Goal: Task Accomplishment & Management: Complete application form

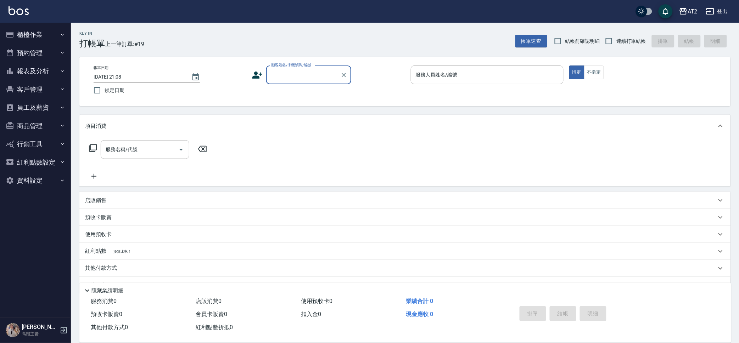
click at [582, 43] on span "結帳前確認明細" at bounding box center [582, 41] width 35 height 7
click at [565, 43] on input "結帳前確認明細" at bounding box center [557, 41] width 15 height 15
checkbox input "true"
click at [611, 47] on input "連續打單結帳" at bounding box center [608, 41] width 15 height 15
checkbox input "true"
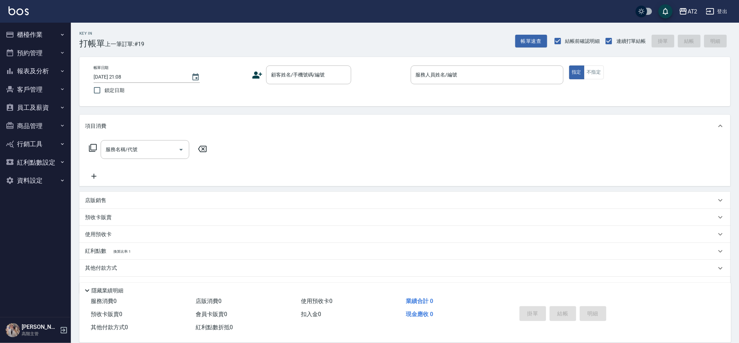
click at [300, 61] on div "帳單日期 2025/10/05 21:08 鎖定日期 顧客姓名/手機號碼/編號 顧客姓名/手機號碼/編號 服務人員姓名/編號 服務人員姓名/編號 指定 不指定" at bounding box center [404, 81] width 651 height 49
click at [301, 78] on input "顧客姓名/手機號碼/編號" at bounding box center [303, 75] width 68 height 12
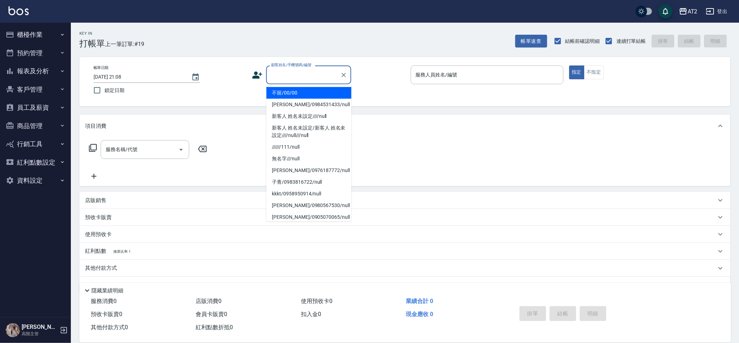
click at [299, 91] on li "不留/00/00" at bounding box center [309, 93] width 85 height 12
type input "不留/00/00"
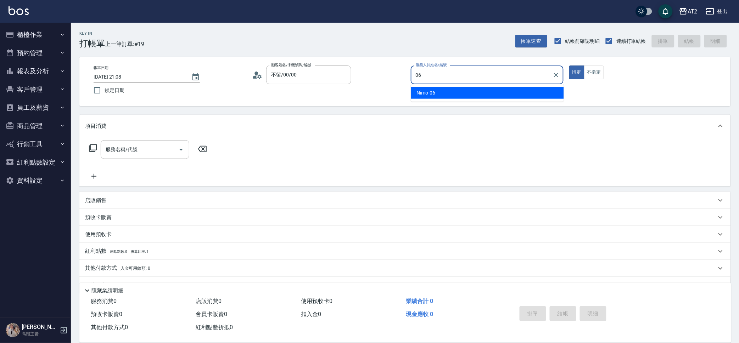
type input "Nimo-06"
type button "true"
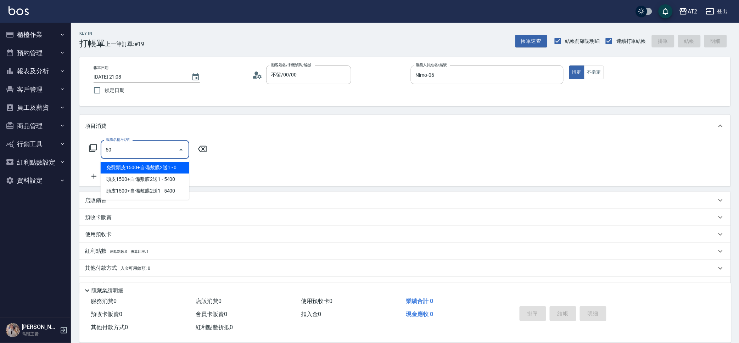
type input "501"
type input "100"
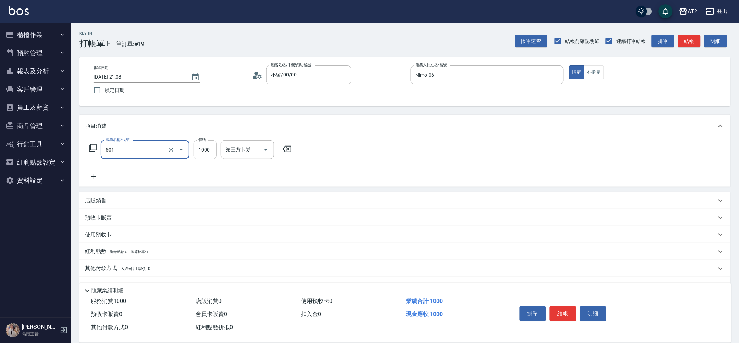
type input "染髮(501)"
type input "0"
type input "34"
type input "30"
type input "348"
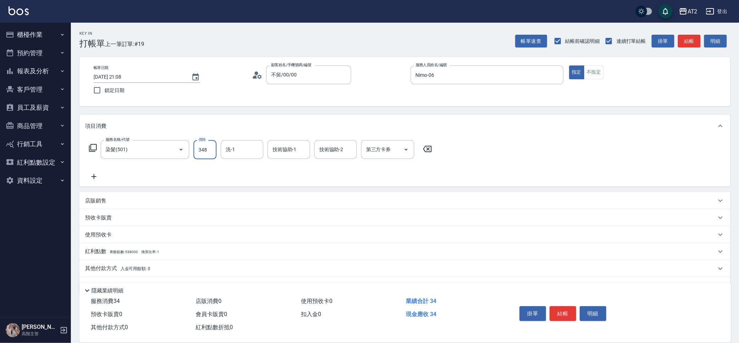
type input "340"
type input "3480"
type input "紫涵-32"
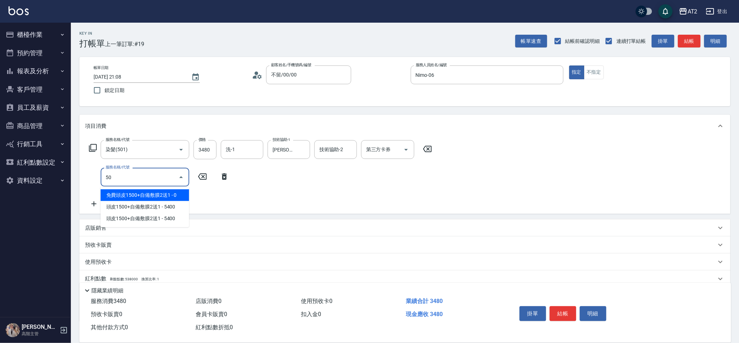
type input "502"
type input "390"
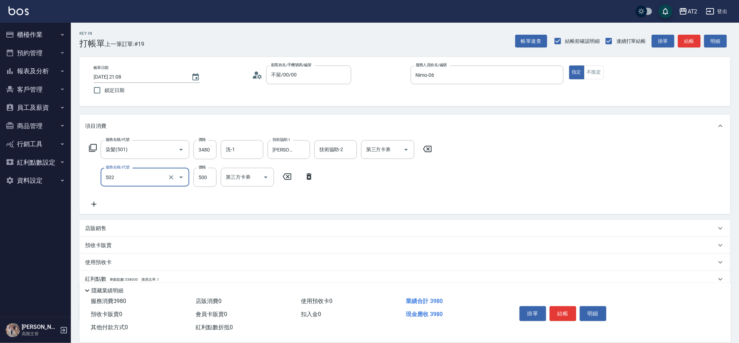
type input "漂髮(502)"
type input "0"
type input "340"
type input "0"
type input "宣宣-40"
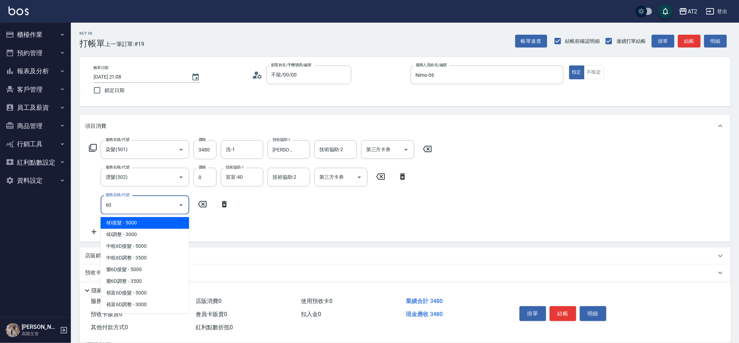
type input "601"
type input "440"
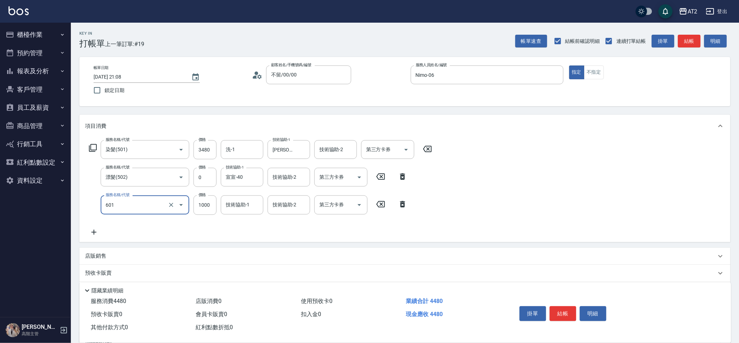
type input "自備護髮(601)"
type input "2"
type input "350"
type input "250"
type input "590"
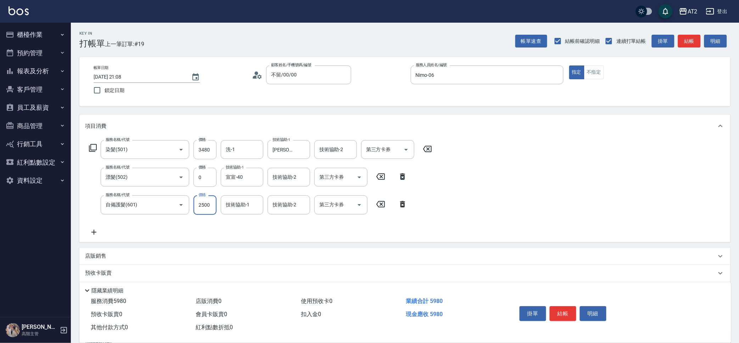
type input "2500"
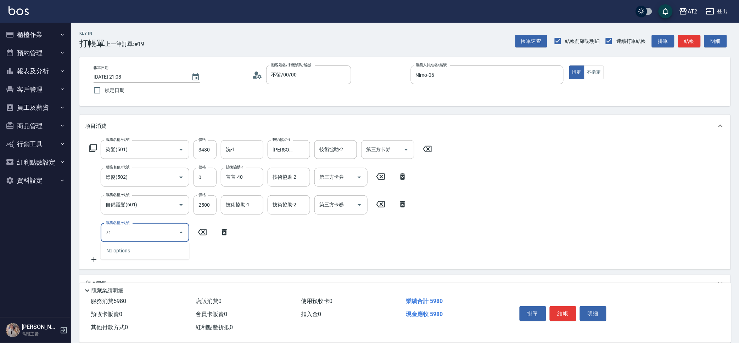
type input "714"
type input "740"
type input "單拆/單串(714)"
type input "590"
type input "18"
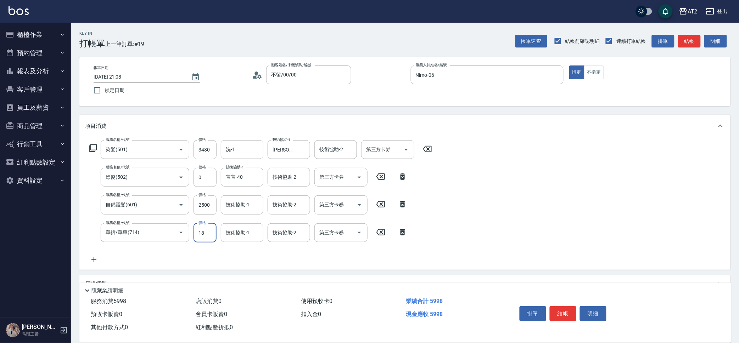
type input "610"
type input "180"
type input "770"
type input "1800"
type input "宣宣-40"
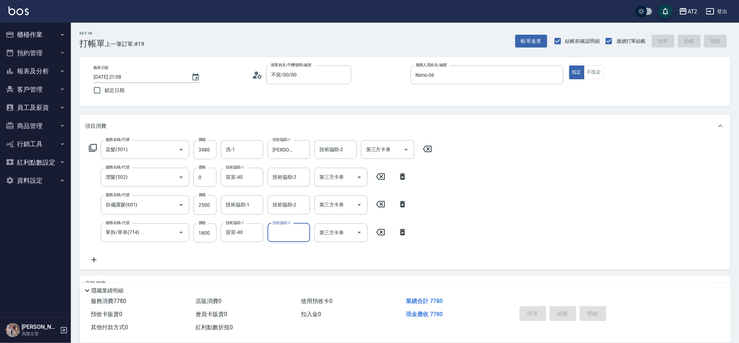
type input "0"
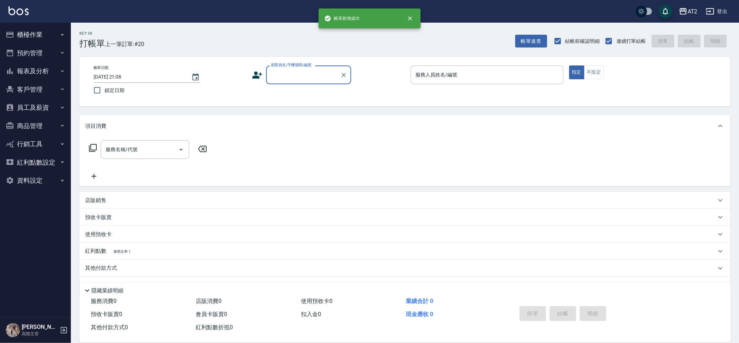
drag, startPoint x: 289, startPoint y: 69, endPoint x: 287, endPoint y: 78, distance: 9.0
click at [289, 69] on input "顧客姓名/手機號碼/編號" at bounding box center [303, 75] width 68 height 12
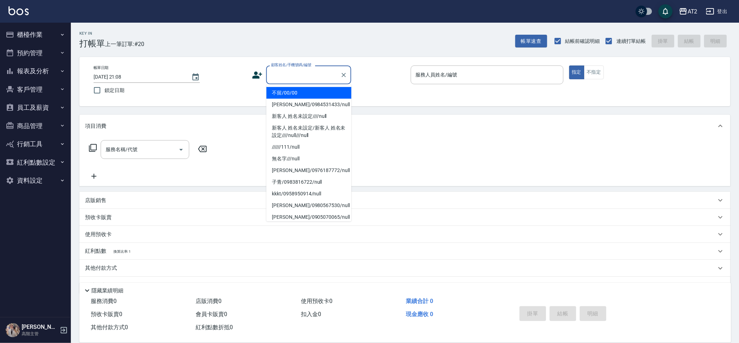
click at [285, 86] on ul "不留/00/00 莊詠鈞/0984531433/null 新客人 姓名未設定////null 新客人 姓名未設定/新客人 姓名未設定////null///nu…" at bounding box center [309, 153] width 85 height 138
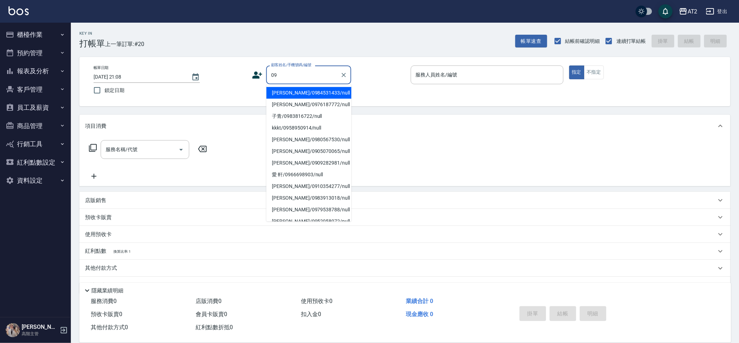
type input "莊詠鈞/0984531433/null"
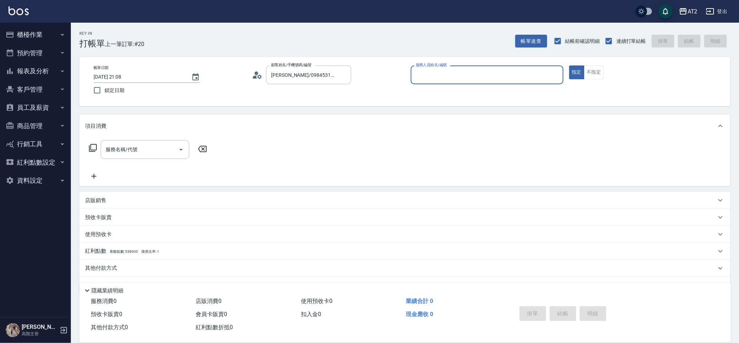
click at [569, 66] on button "指定" at bounding box center [576, 73] width 15 height 14
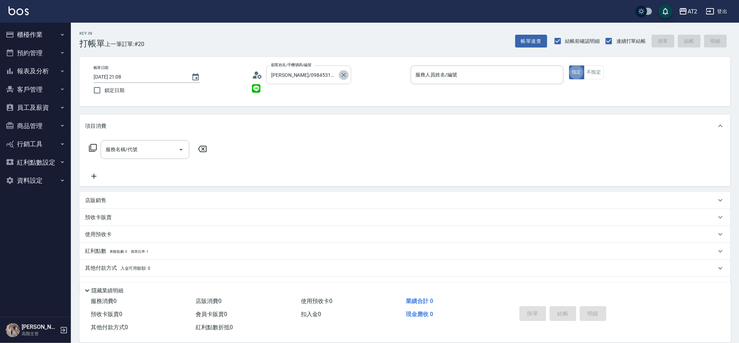
click at [342, 74] on icon "Clear" at bounding box center [343, 75] width 7 height 7
click at [333, 78] on input "顧客姓名/手機號碼/編號" at bounding box center [303, 75] width 68 height 12
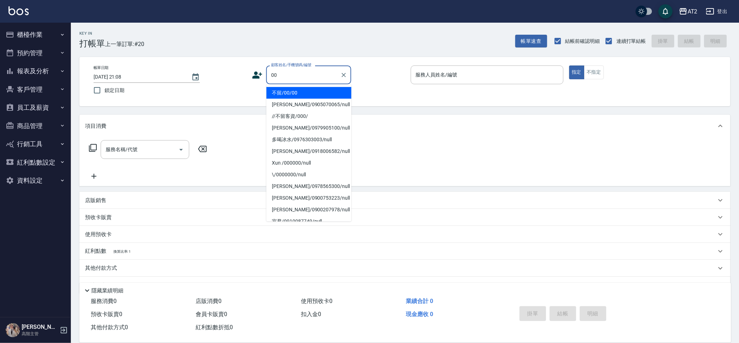
click at [296, 91] on li "不留/00/00" at bounding box center [309, 93] width 85 height 12
type input "不留/00/00"
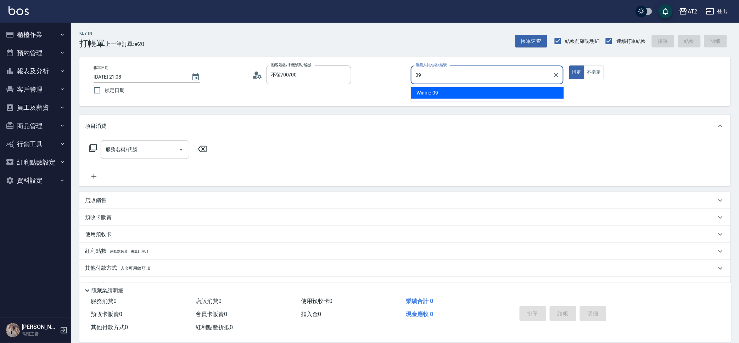
type input "Winnie-09"
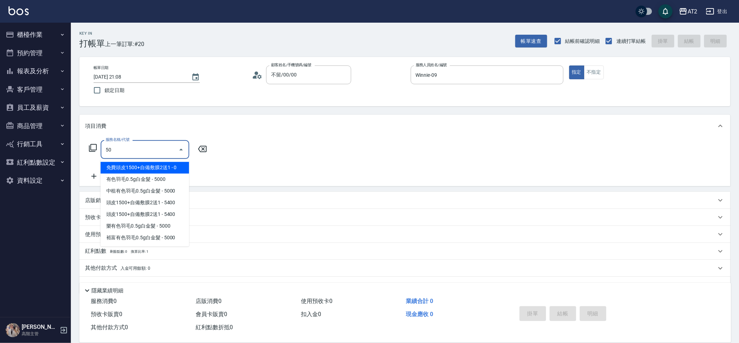
type input "501"
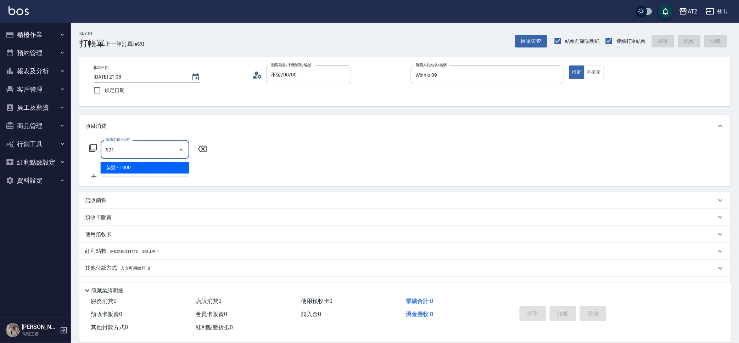
type input "100"
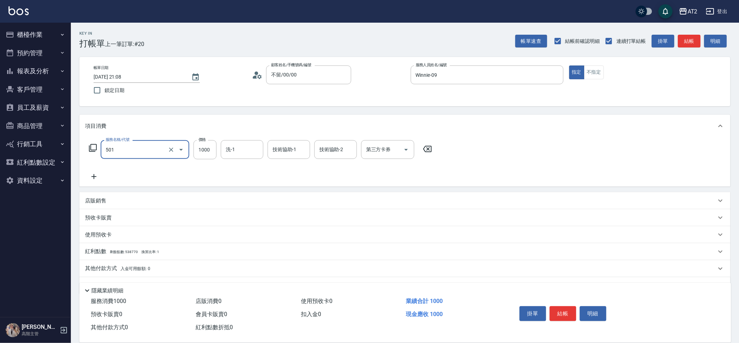
type input "染髮(501)"
type input "2"
type input "0"
type input "20"
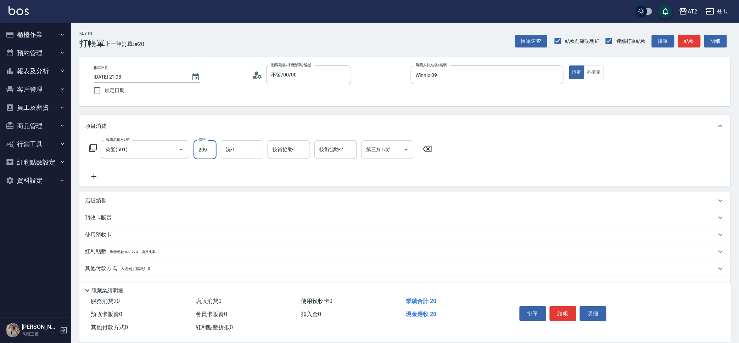
type input "2099"
type input "200"
type input "2099"
type input "紫涵-32"
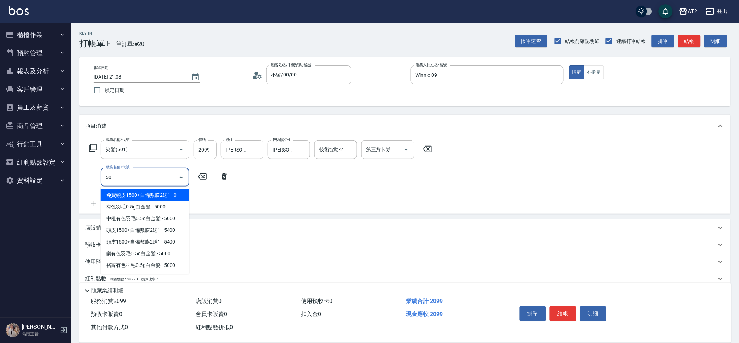
type input "502"
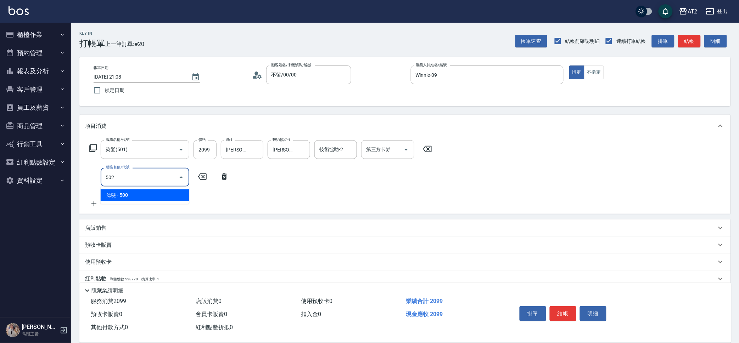
type input "250"
type input "漂髮(502)"
type input "0"
type input "200"
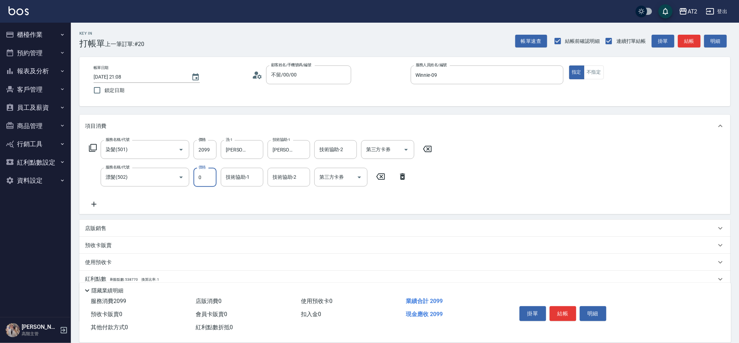
type input "0"
type input "宣宣-40"
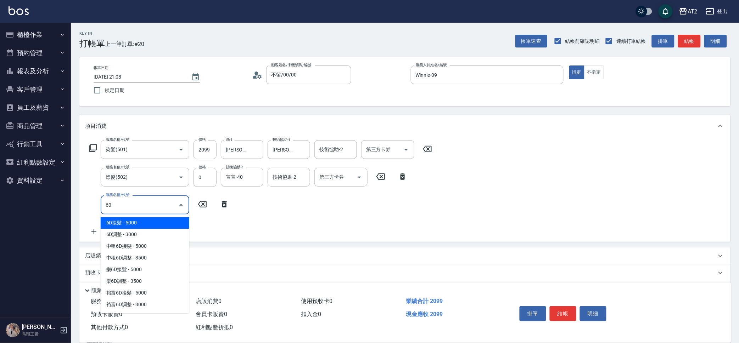
type input "601"
type input "300"
type input "自備護髮(601)"
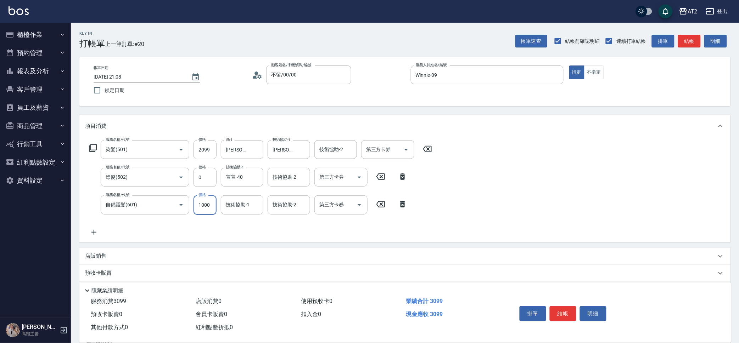
type input "2"
type input "210"
type input "27"
type input "230"
type input "270"
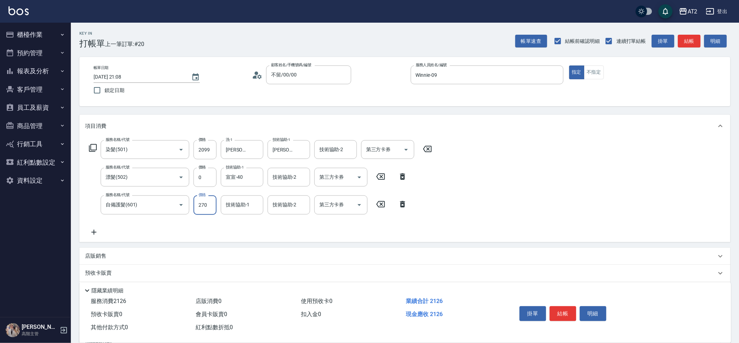
type input "470"
type input "2700"
type input "紫涵-32"
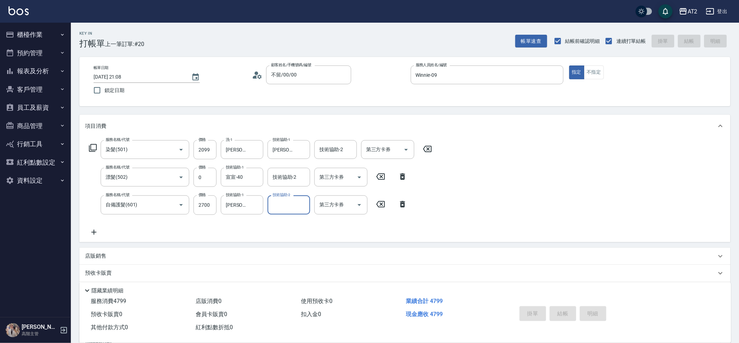
type input "2025/10/05 21:09"
type input "0"
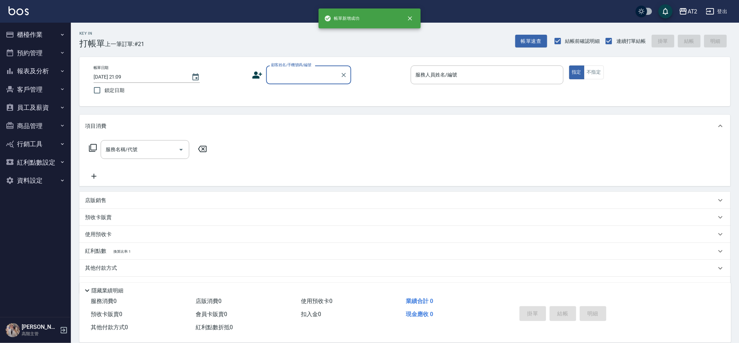
click at [306, 84] on div "顧客姓名/手機號碼/編號" at bounding box center [308, 75] width 85 height 19
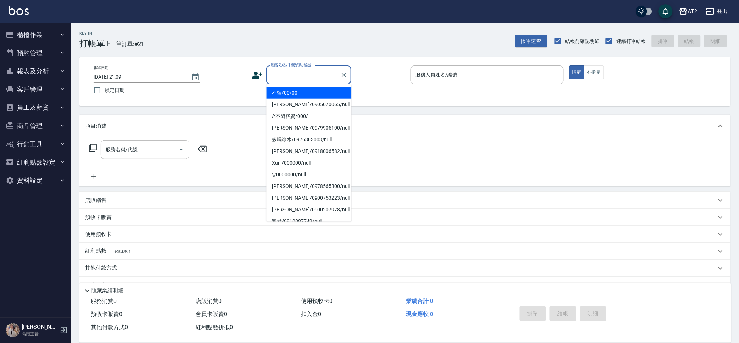
click at [308, 98] on li "不留/00/00" at bounding box center [309, 93] width 85 height 12
type input "不留/00/00"
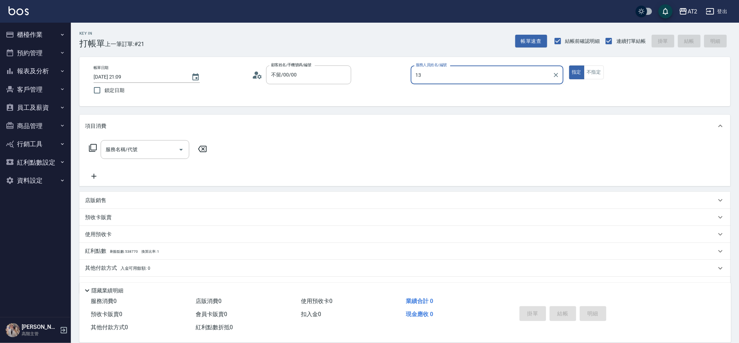
type input "Bella-13"
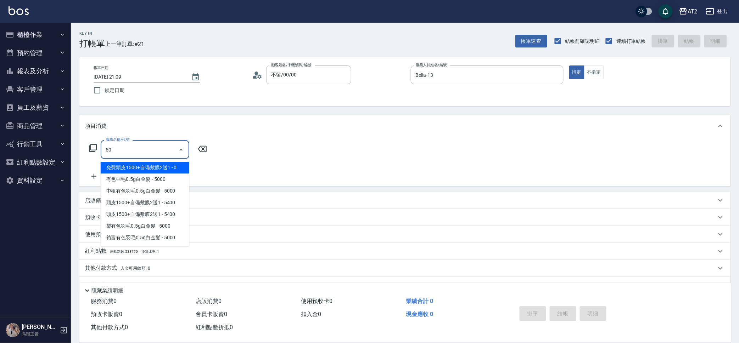
type input "501"
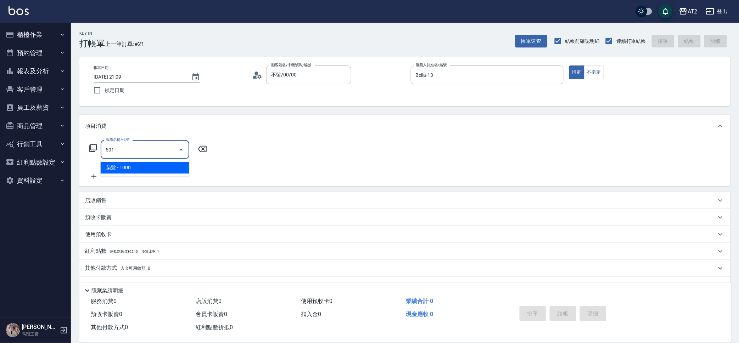
type input "100"
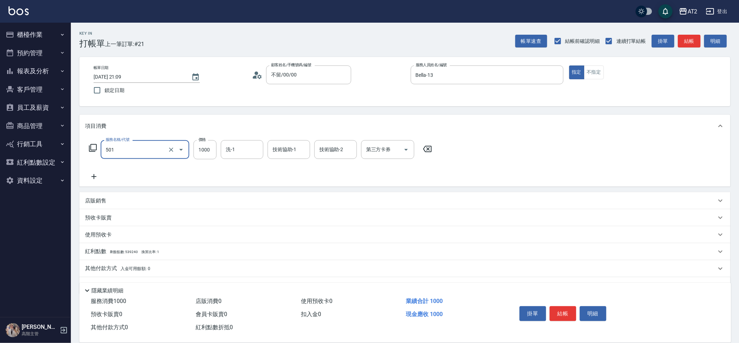
type input "染髮(501)"
type input "0"
type input "15"
type input "10"
type input "1580"
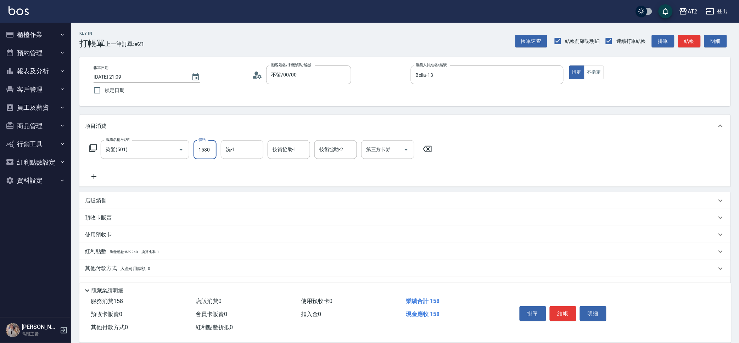
type input "150"
type input "Ivy-48"
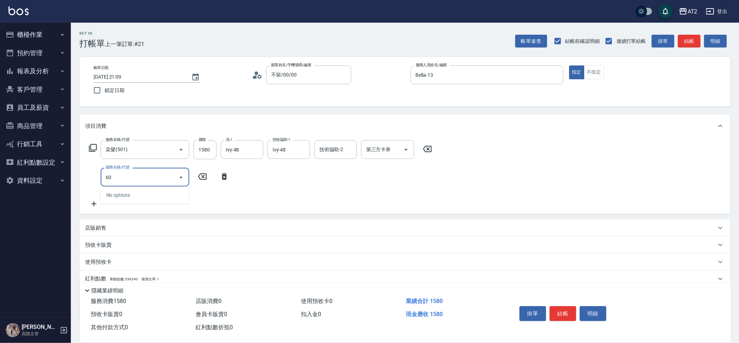
type input "601"
type input "250"
type input "自備護髮(601)"
type input "3"
type input "150"
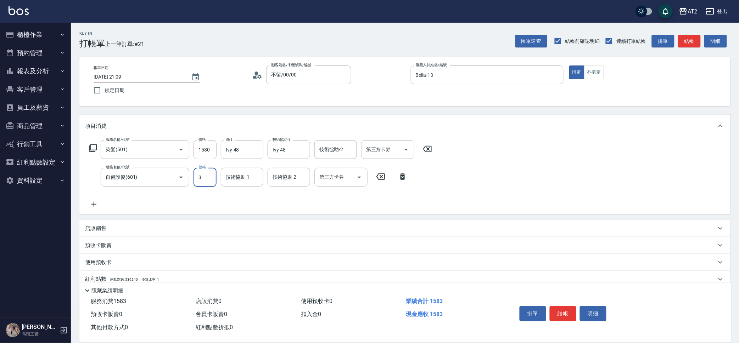
type input "30"
type input "180"
type input "300"
type input "450"
type input "3000"
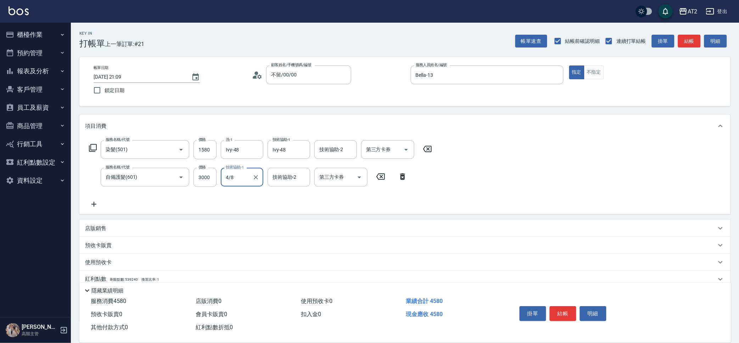
type input "4/8"
click at [234, 178] on div "技術協助-1 技術協助-1" at bounding box center [242, 177] width 43 height 19
type input "Ivy-48"
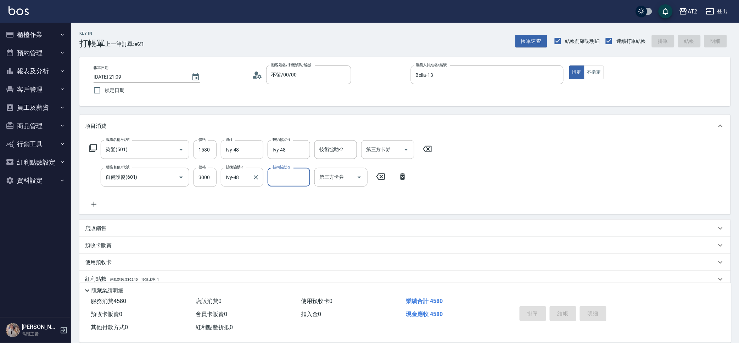
type input "0"
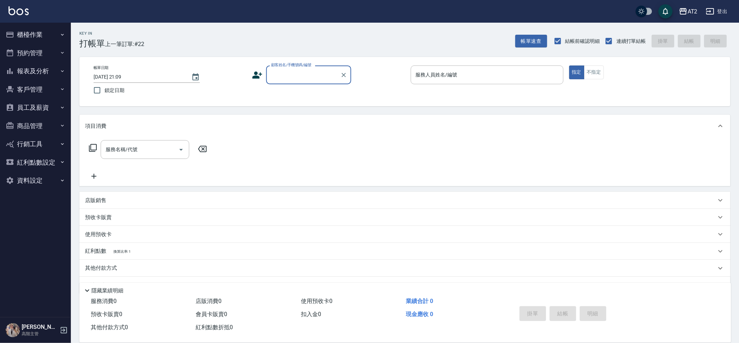
click at [333, 69] on input "顧客姓名/手機號碼/編號" at bounding box center [303, 75] width 68 height 12
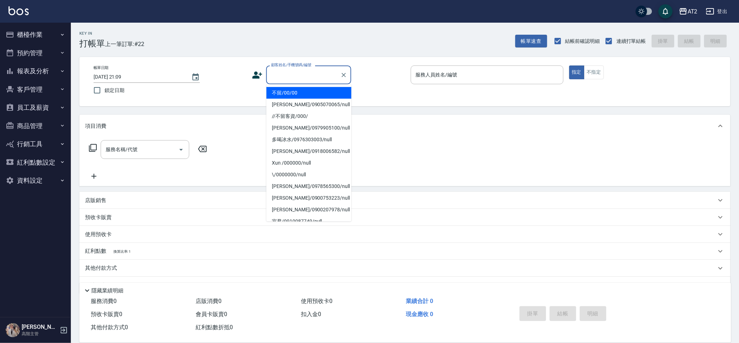
click at [318, 94] on li "不留/00/00" at bounding box center [309, 93] width 85 height 12
type input "不留/00/00"
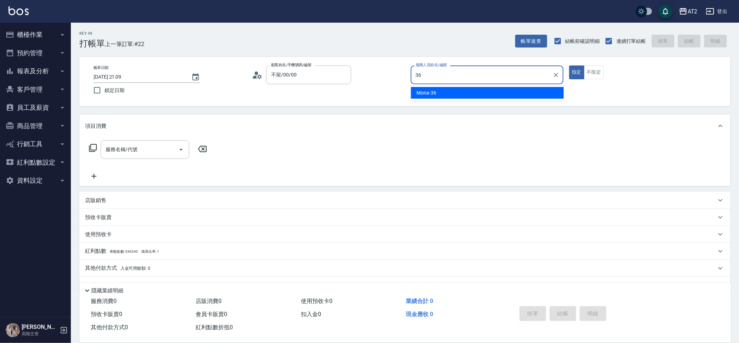
type input "Mona-36"
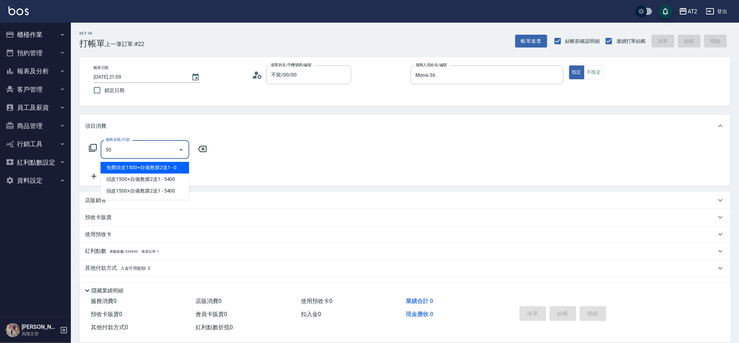
type input "501"
type input "100"
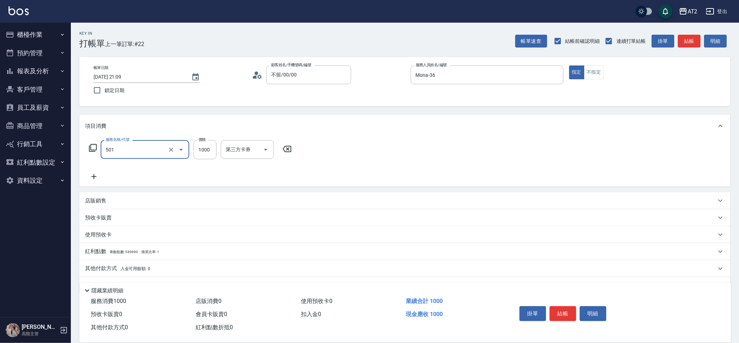
type input "染髮(501)"
type input "2"
type input "0"
type input "22"
type input "20"
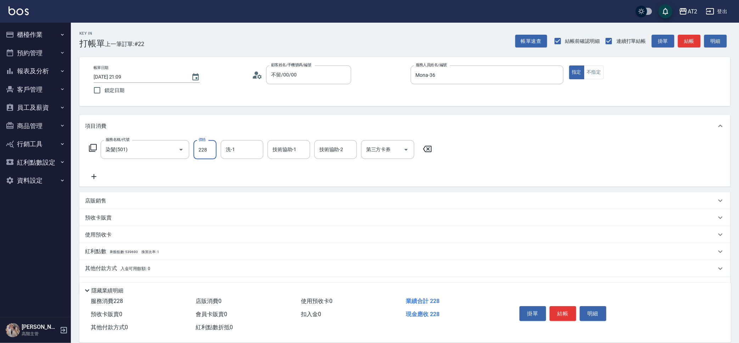
type input "2280"
type input "220"
type input "2280"
type input "Ivy-48"
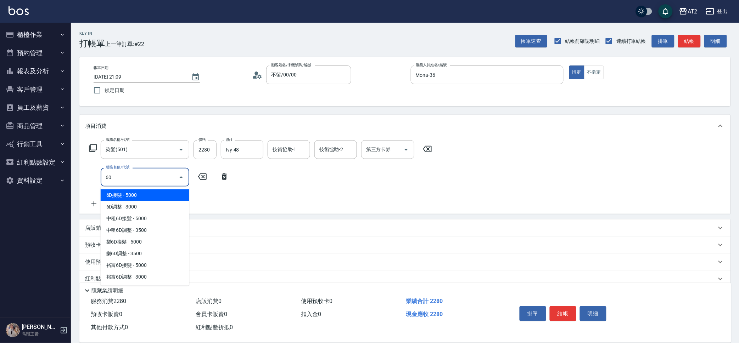
type input "601"
type input "320"
type input "自備護髮(601)"
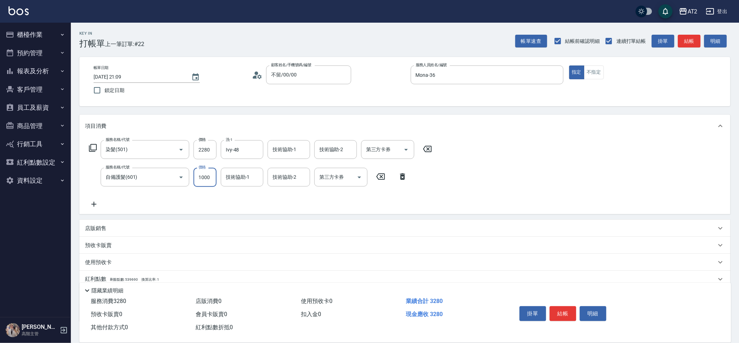
type input "2"
type input "230"
type input "222"
type input "230"
type input "22"
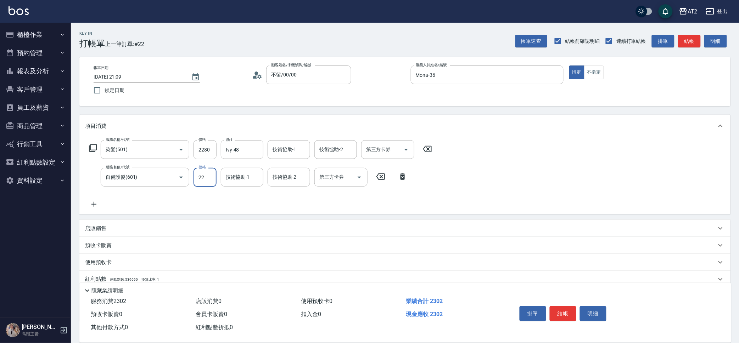
type input "250"
type input "2250"
type input "450"
type input "2250"
type input "Ivy-48"
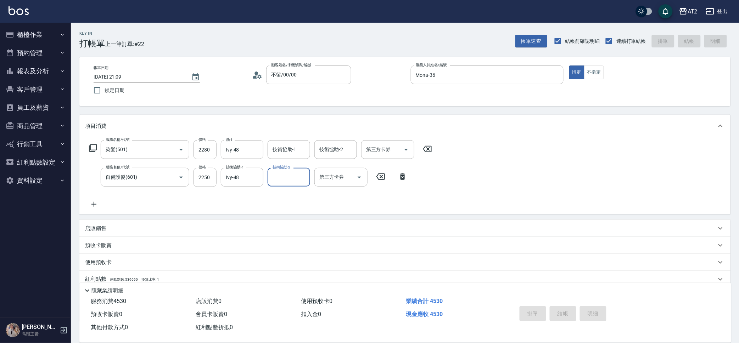
type input "2025/10/05 21:10"
type input "0"
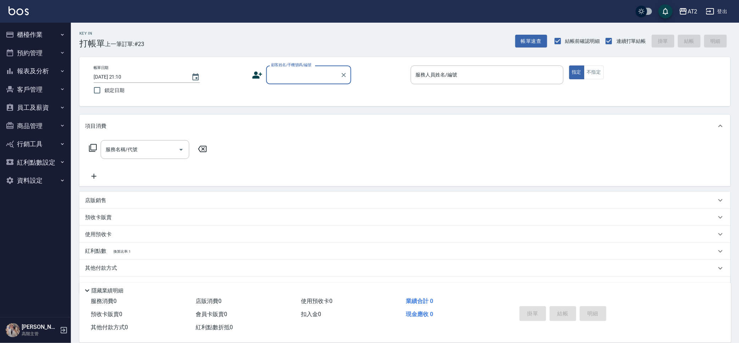
click at [45, 61] on button "預約管理" at bounding box center [35, 53] width 65 height 18
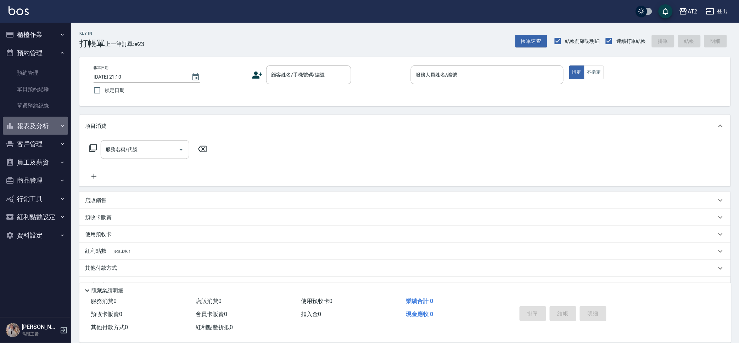
click at [50, 121] on button "報表及分析" at bounding box center [35, 126] width 65 height 18
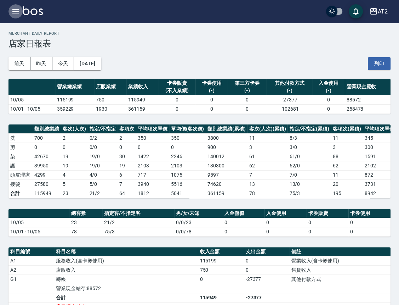
click at [18, 6] on button "button" at bounding box center [16, 11] width 14 height 14
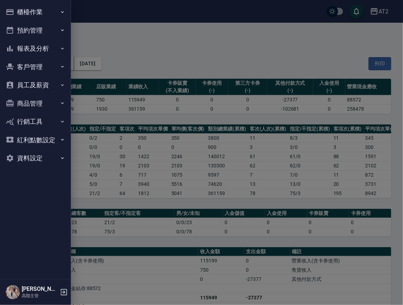
click at [59, 13] on button "櫃檯作業" at bounding box center [35, 12] width 65 height 18
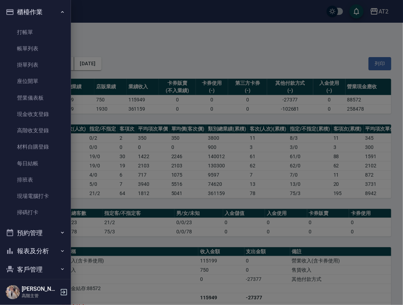
click at [44, 246] on button "報表及分析" at bounding box center [35, 251] width 65 height 18
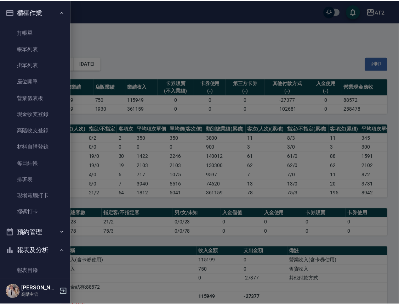
scroll to position [197, 0]
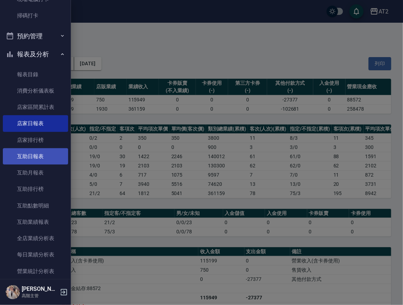
click at [36, 156] on link "互助日報表" at bounding box center [35, 156] width 65 height 16
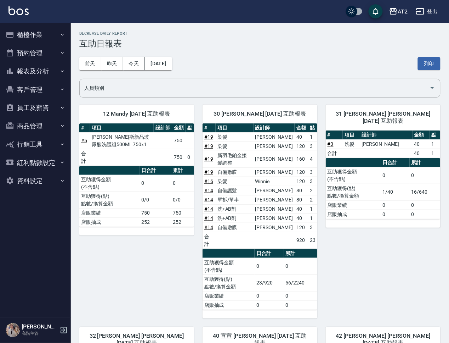
click at [45, 65] on button "報表及分析" at bounding box center [35, 71] width 65 height 18
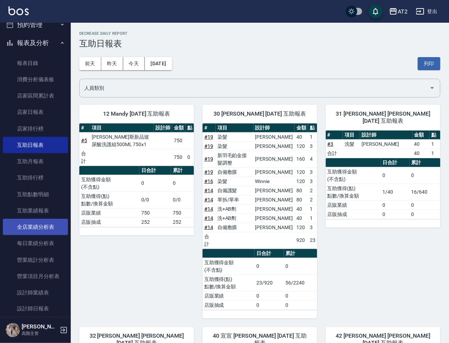
scroll to position [44, 0]
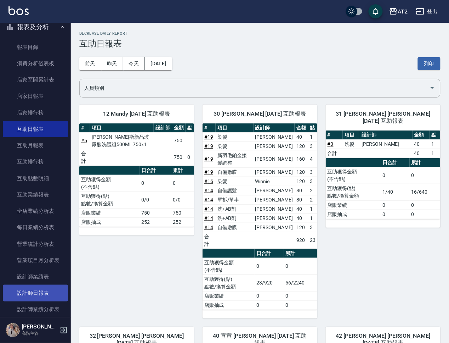
click at [42, 290] on link "設計師日報表" at bounding box center [35, 293] width 65 height 16
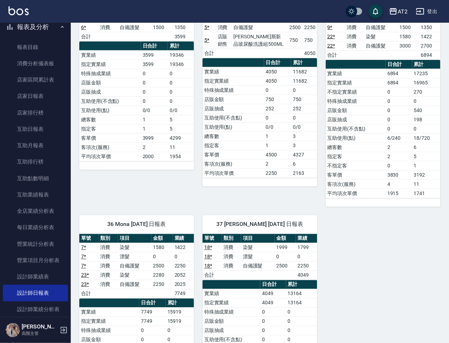
scroll to position [822, 0]
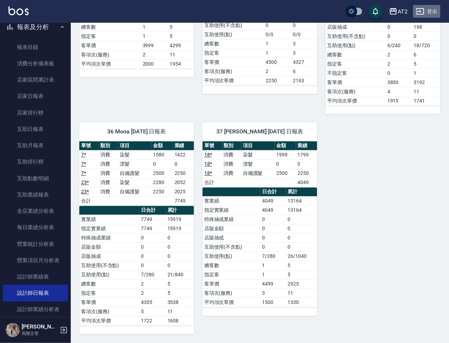
click at [433, 8] on button "登出" at bounding box center [427, 11] width 27 height 13
